Goal: Find specific fact: Find specific fact

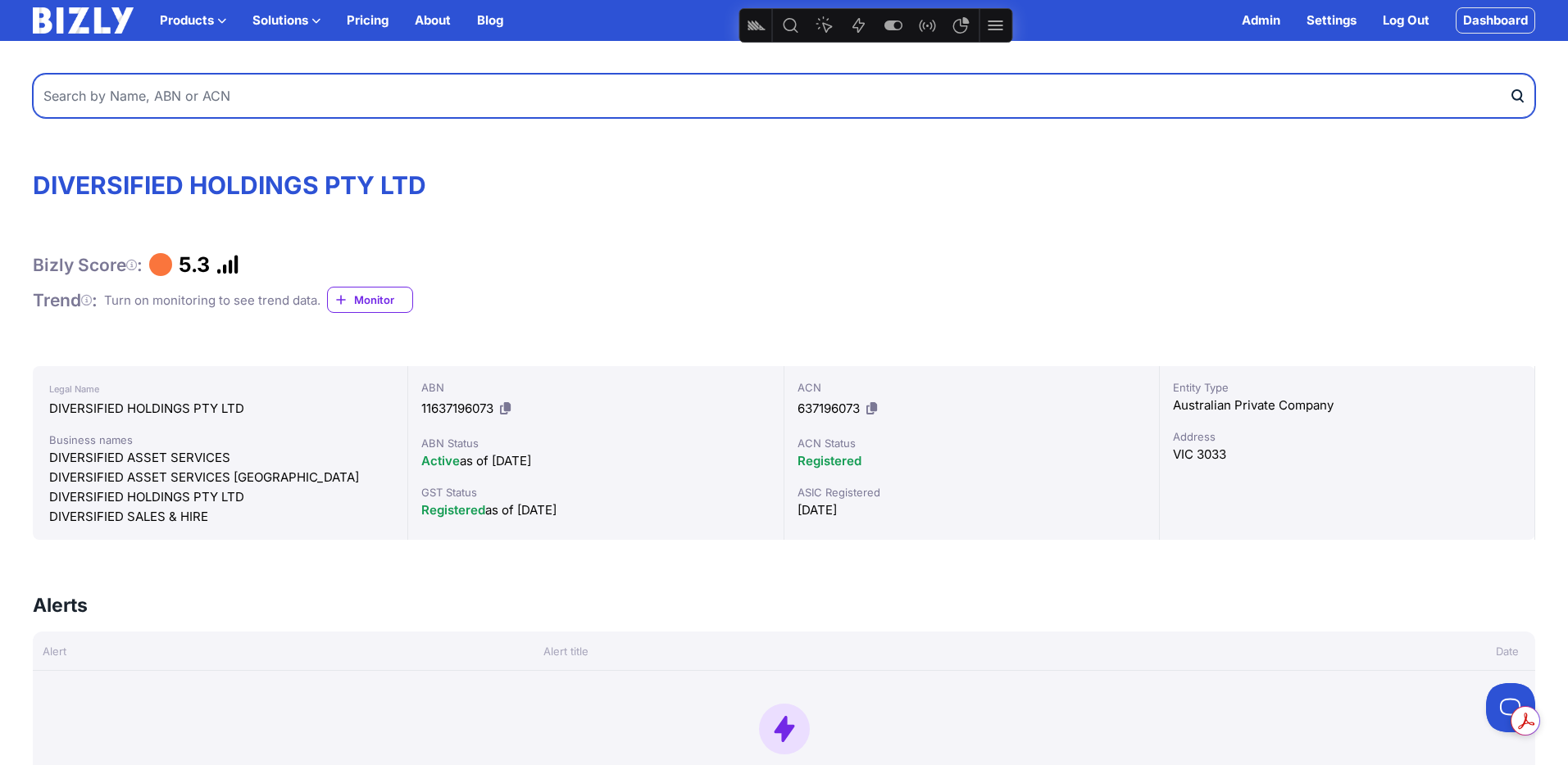
drag, startPoint x: 276, startPoint y: 94, endPoint x: 287, endPoint y: 97, distance: 11.4
click at [277, 94] on input "text" at bounding box center [783, 95] width 1502 height 44
type input "[PERSON_NAME]"
click at [1508, 73] on button "submit" at bounding box center [1521, 95] width 26 height 44
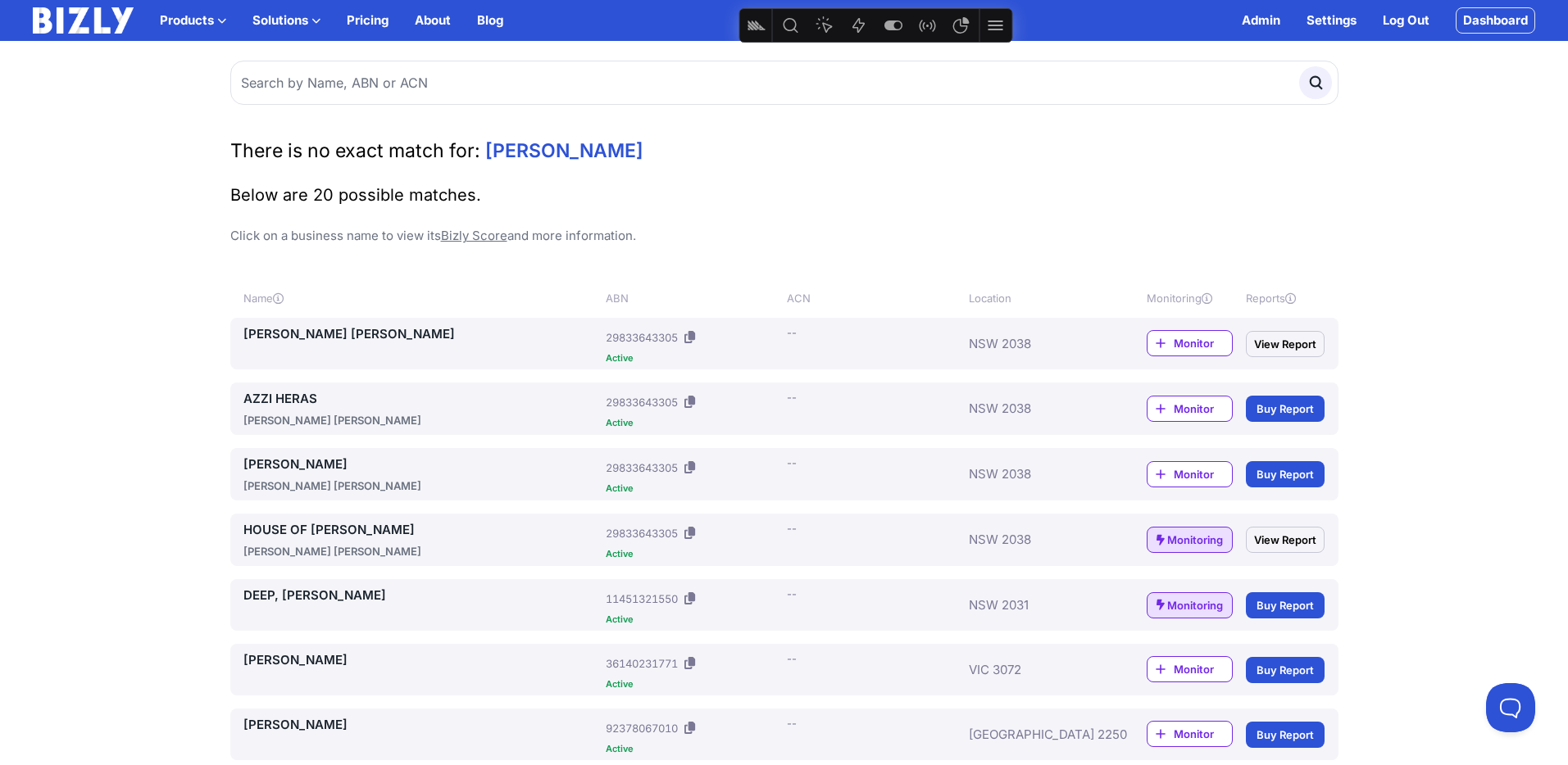
click at [688, 532] on icon at bounding box center [689, 533] width 11 height 13
click at [692, 337] on icon at bounding box center [689, 337] width 11 height 13
